Goal: Navigation & Orientation: Find specific page/section

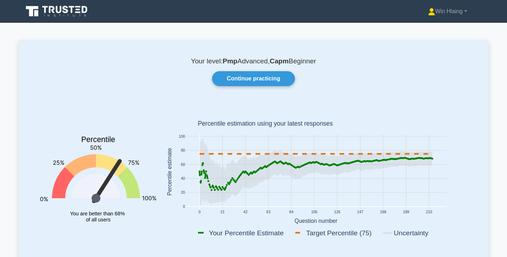
click at [59, 9] on icon at bounding box center [57, 12] width 68 height 14
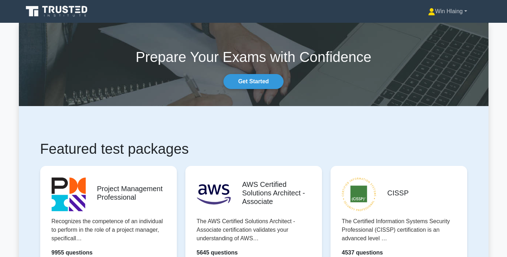
click at [458, 12] on link "Win Hlaing" at bounding box center [447, 11] width 73 height 14
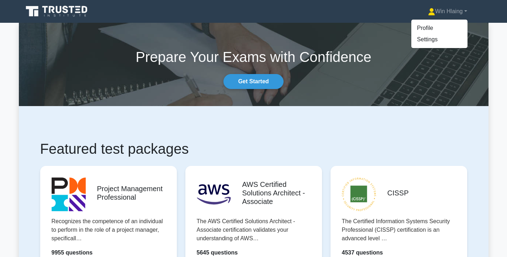
click at [74, 8] on icon at bounding box center [57, 12] width 68 height 14
